Goal: Task Accomplishment & Management: Manage account settings

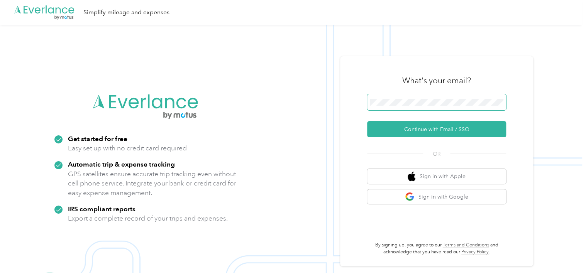
click at [462, 98] on span at bounding box center [436, 102] width 139 height 16
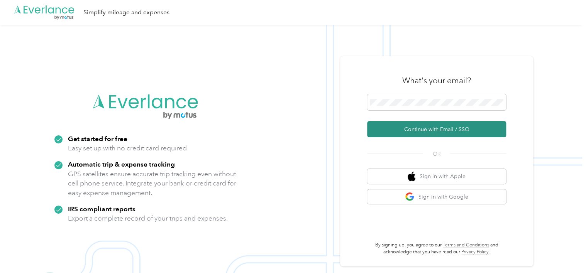
click at [450, 127] on button "Continue with Email / SSO" at bounding box center [436, 129] width 139 height 16
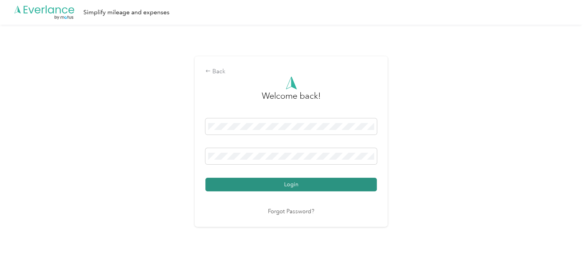
click at [281, 186] on button "Login" at bounding box center [291, 185] width 172 height 14
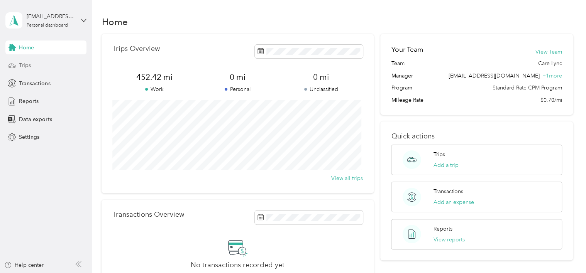
click at [32, 70] on div "Trips" at bounding box center [45, 66] width 81 height 14
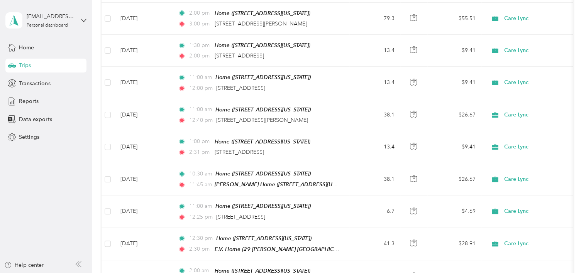
scroll to position [232, 0]
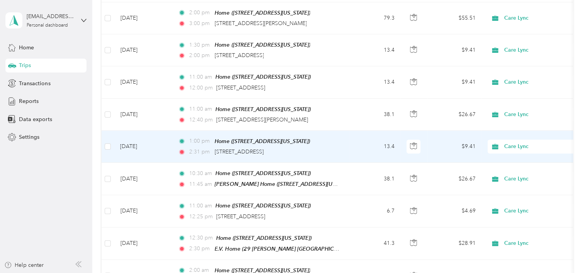
click at [111, 143] on td at bounding box center [108, 147] width 12 height 32
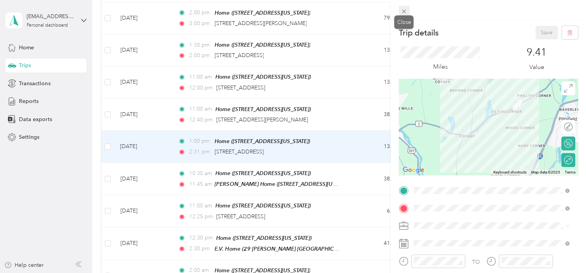
click at [405, 12] on icon at bounding box center [404, 11] width 7 height 7
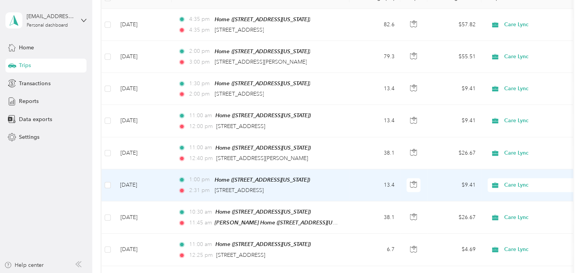
scroll to position [192, 0]
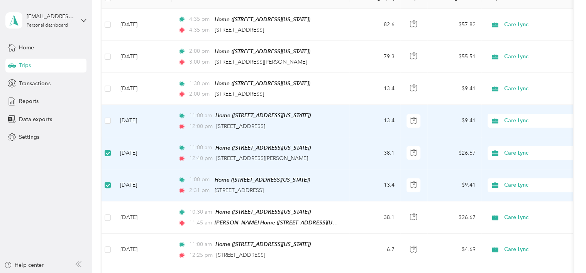
click at [111, 121] on td at bounding box center [108, 121] width 12 height 32
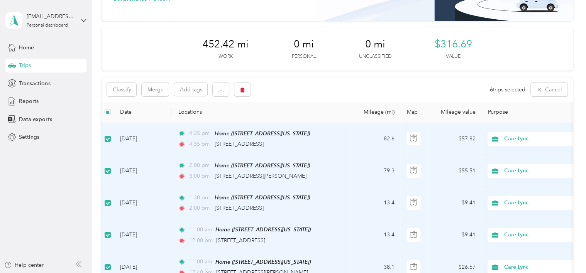
scroll to position [38, 0]
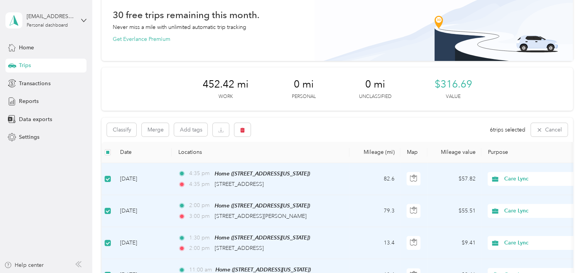
click at [343, 137] on div "Classify Merge Add tags 6 trips selected Cancel" at bounding box center [337, 130] width 471 height 24
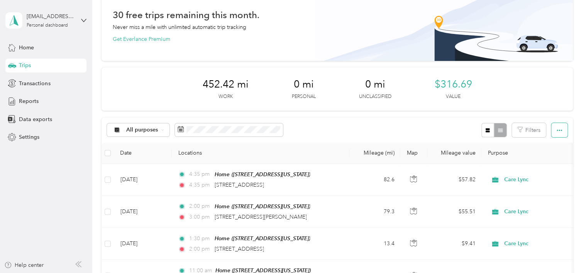
click at [561, 131] on button "button" at bounding box center [560, 130] width 16 height 14
click at [555, 159] on div "Export" at bounding box center [548, 158] width 21 height 8
click at [556, 154] on div "Export" at bounding box center [548, 158] width 21 height 8
click at [546, 157] on span "Export" at bounding box center [546, 158] width 16 height 7
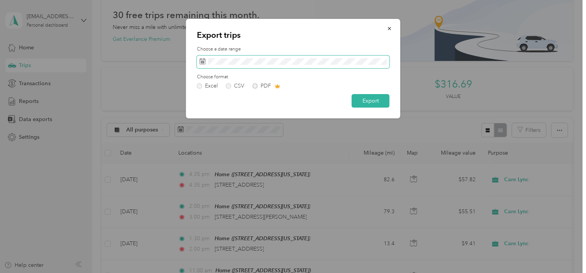
click at [201, 66] on span at bounding box center [293, 62] width 193 height 13
click at [202, 59] on icon at bounding box center [203, 61] width 6 height 6
click at [202, 62] on icon at bounding box center [203, 61] width 6 height 6
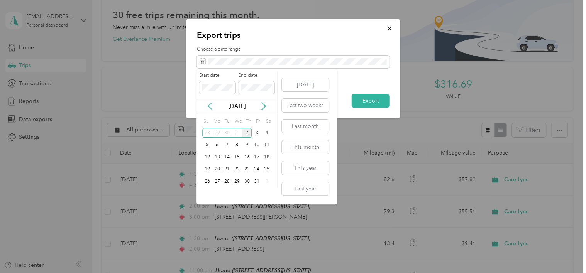
click at [212, 104] on icon at bounding box center [210, 106] width 8 height 8
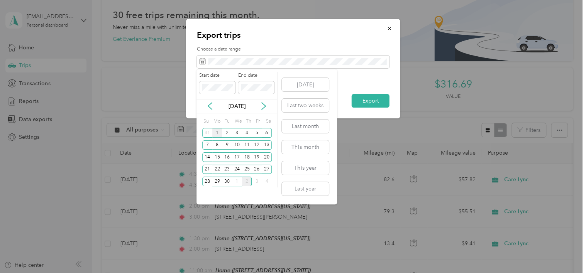
click at [216, 133] on div "1" at bounding box center [217, 133] width 10 height 10
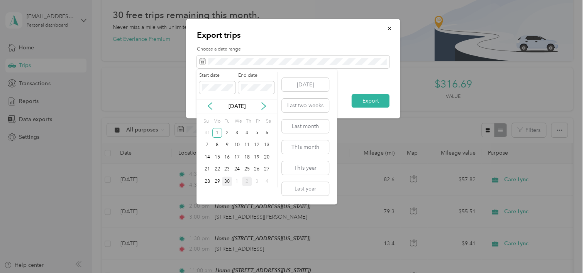
click at [228, 181] on div "30" at bounding box center [227, 182] width 10 height 10
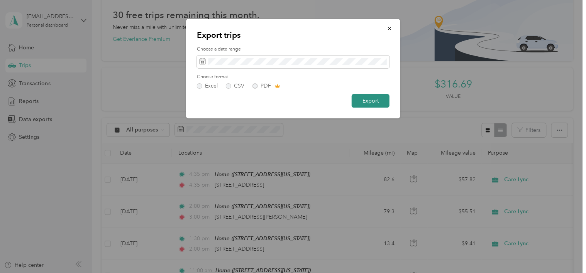
click at [370, 104] on button "Export" at bounding box center [371, 101] width 38 height 14
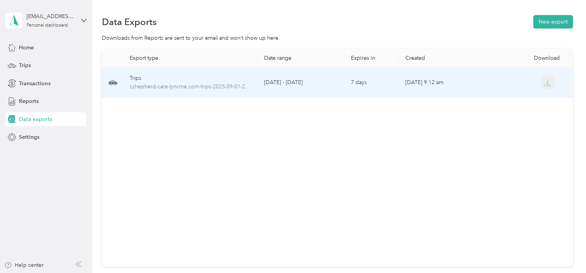
click at [546, 83] on icon "button" at bounding box center [547, 83] width 7 height 7
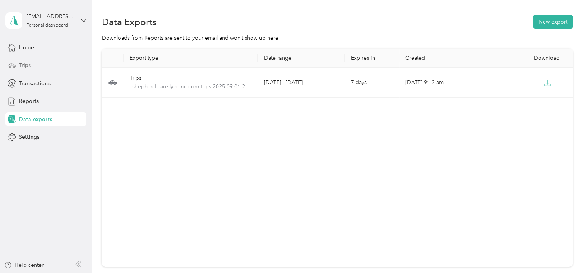
click at [22, 63] on span "Trips" at bounding box center [25, 65] width 12 height 8
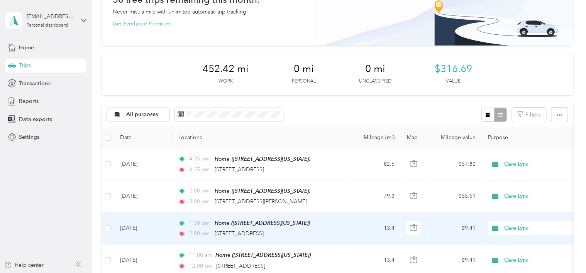
scroll to position [77, 0]
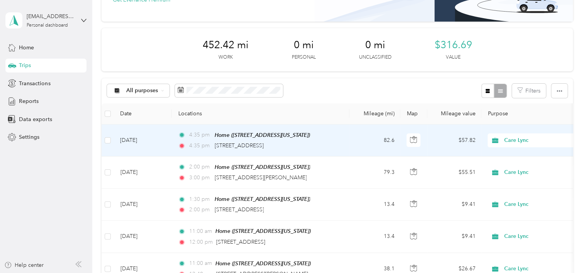
click at [356, 136] on td "82.6" at bounding box center [375, 141] width 51 height 32
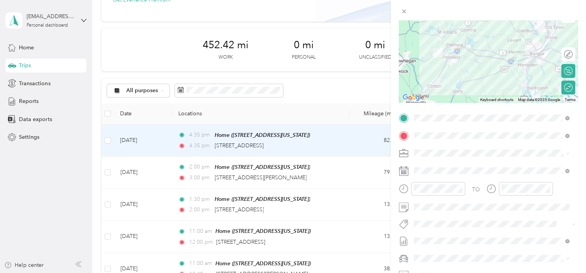
scroll to position [77, 0]
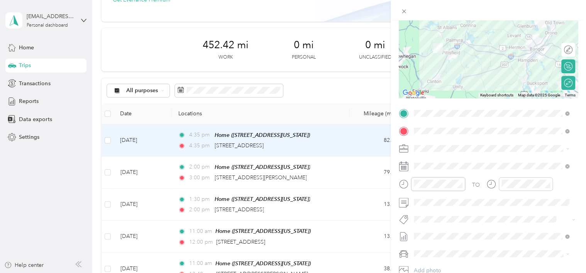
click at [401, 185] on div at bounding box center [432, 185] width 66 height 14
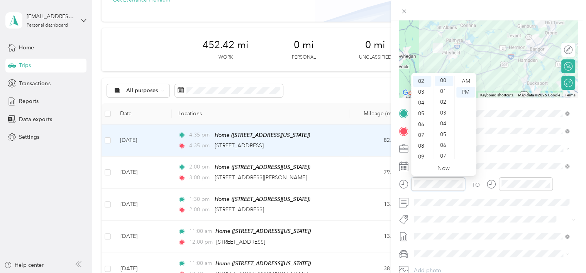
scroll to position [0, 0]
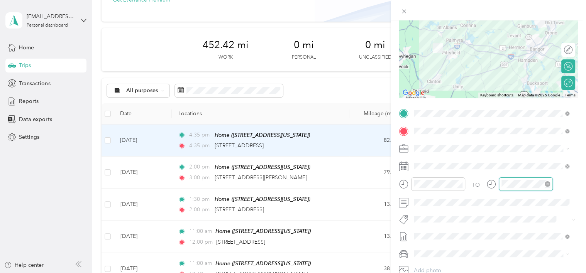
click at [500, 188] on div at bounding box center [526, 185] width 54 height 14
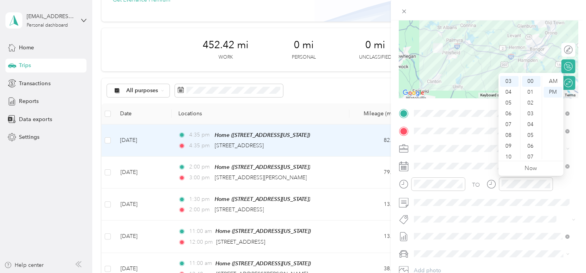
click at [572, 185] on div "TO" at bounding box center [488, 187] width 179 height 19
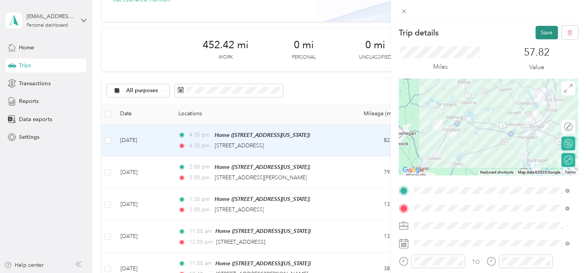
click at [536, 36] on button "Save" at bounding box center [547, 33] width 22 height 14
click at [569, 14] on icon at bounding box center [569, 15] width 6 height 7
click at [540, 32] on button "Save" at bounding box center [547, 33] width 22 height 14
click at [402, 11] on icon at bounding box center [404, 11] width 7 height 7
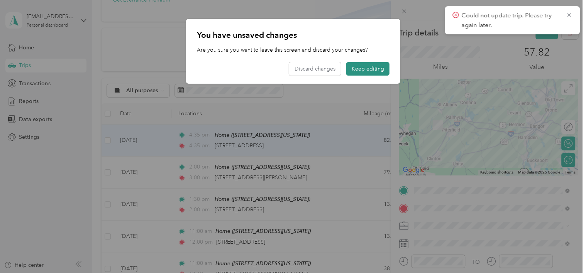
click at [367, 70] on button "Keep editing" at bounding box center [367, 69] width 43 height 14
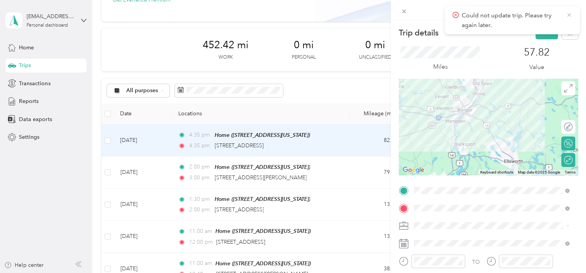
click at [568, 12] on icon at bounding box center [569, 15] width 6 height 7
click at [569, 58] on div "57.82 Value" at bounding box center [537, 59] width 83 height 26
click at [538, 32] on button "Save" at bounding box center [547, 33] width 22 height 14
click at [538, 32] on div "Could not update trip. Please try again later." at bounding box center [512, 20] width 135 height 28
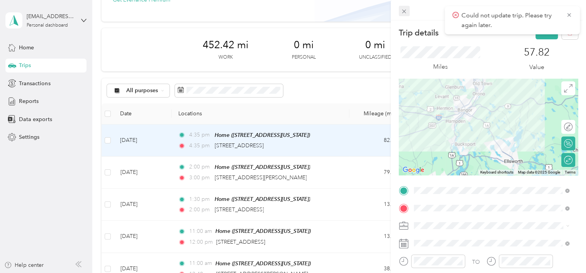
drag, startPoint x: 538, startPoint y: 32, endPoint x: 402, endPoint y: 11, distance: 137.3
click at [402, 11] on icon at bounding box center [404, 11] width 7 height 7
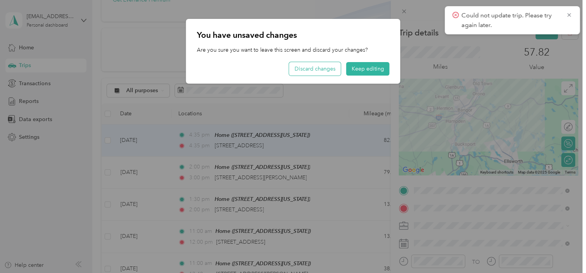
click at [315, 74] on button "Discard changes" at bounding box center [315, 69] width 52 height 14
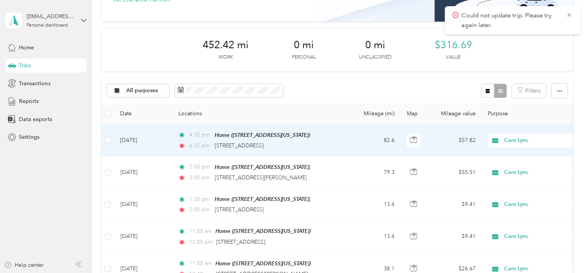
click at [315, 140] on div "4:35 pm Home ([STREET_ADDRESS][US_STATE]) 4:35 pm [STREET_ADDRESS]" at bounding box center [259, 140] width 162 height 19
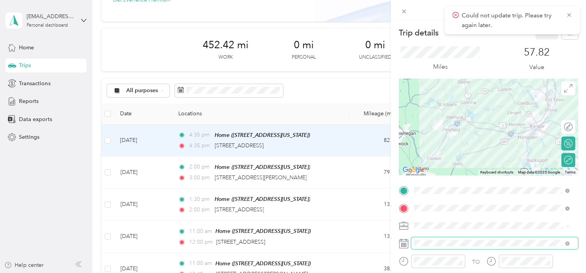
scroll to position [39, 0]
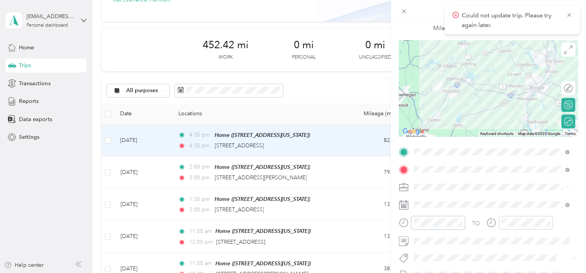
click at [408, 223] on div at bounding box center [432, 223] width 66 height 14
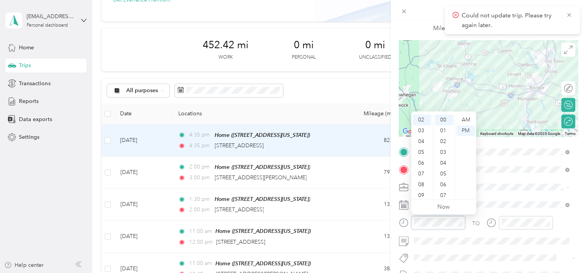
scroll to position [0, 0]
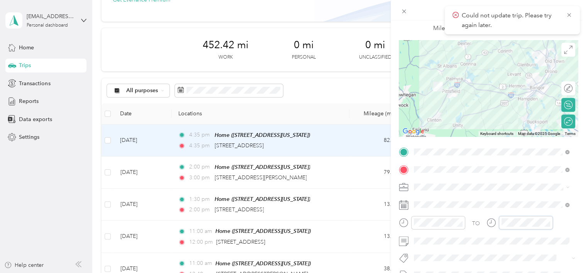
click at [477, 223] on div "TO" at bounding box center [488, 225] width 179 height 19
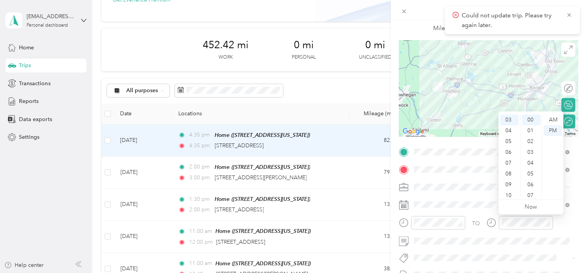
click at [576, 221] on form "Trip details Save This trip cannot be edited because it is either under review,…" at bounding box center [488, 159] width 195 height 345
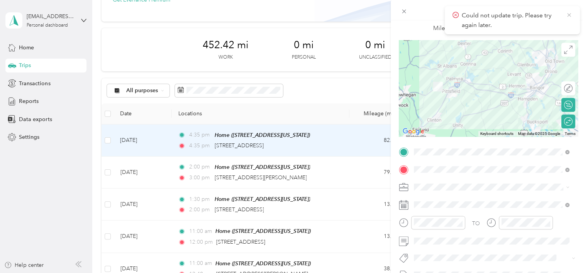
click at [572, 15] on icon at bounding box center [569, 15] width 6 height 7
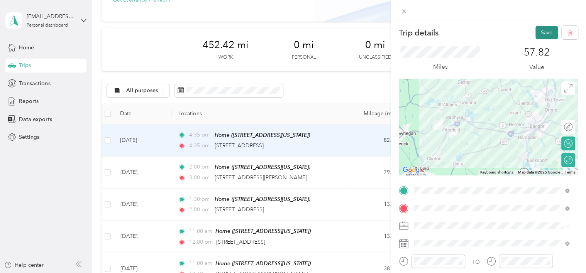
click at [536, 34] on button "Save" at bounding box center [547, 33] width 22 height 14
click at [571, 14] on icon at bounding box center [569, 15] width 6 height 7
click at [403, 10] on icon at bounding box center [404, 12] width 4 height 4
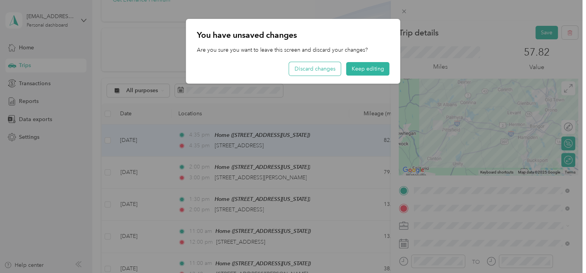
click at [325, 67] on button "Discard changes" at bounding box center [315, 69] width 52 height 14
